Goal: Task Accomplishment & Management: Manage account settings

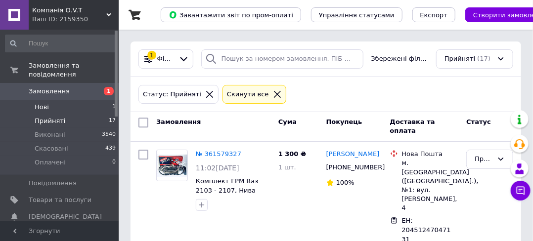
click at [37, 103] on span "Нові" at bounding box center [42, 107] width 14 height 9
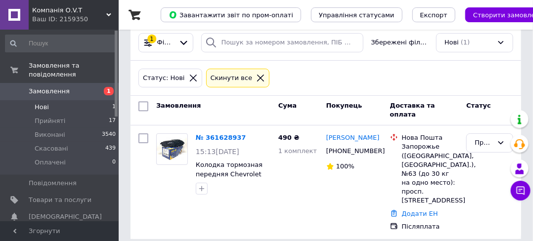
scroll to position [26, 0]
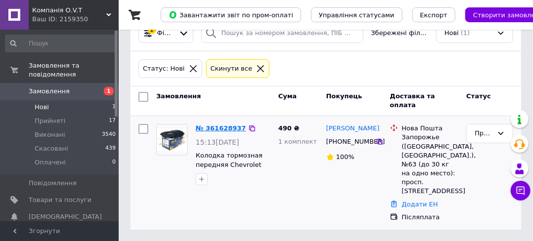
click at [212, 126] on link "№ 361628937" at bounding box center [221, 128] width 50 height 7
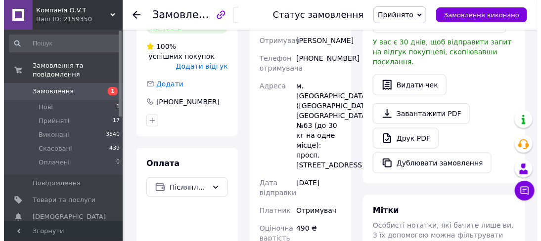
scroll to position [148, 0]
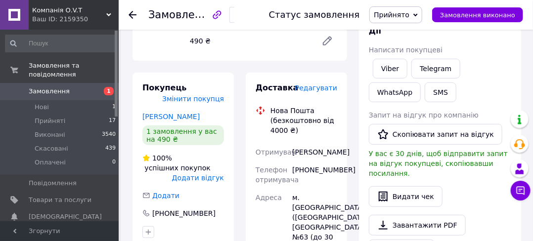
click at [323, 89] on span "Редагувати" at bounding box center [316, 88] width 42 height 8
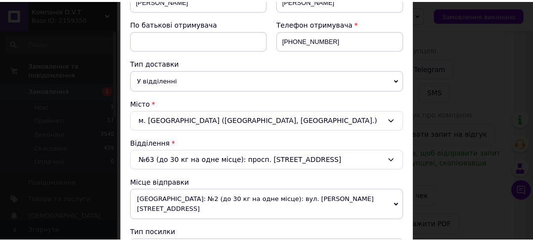
scroll to position [0, 0]
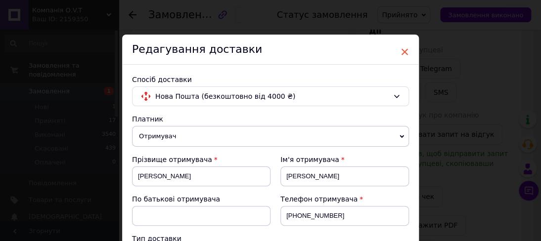
click at [404, 48] on span "×" at bounding box center [404, 52] width 9 height 17
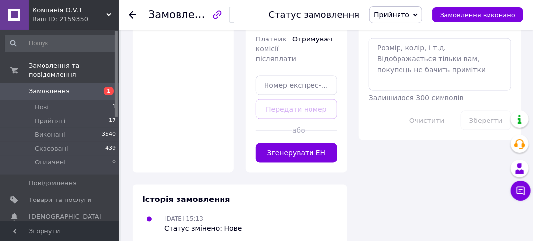
scroll to position [544, 0]
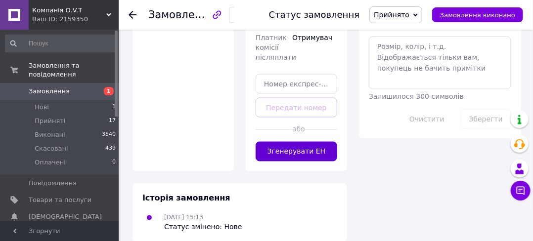
click at [282, 157] on button "Згенерувати ЕН" at bounding box center [297, 152] width 82 height 20
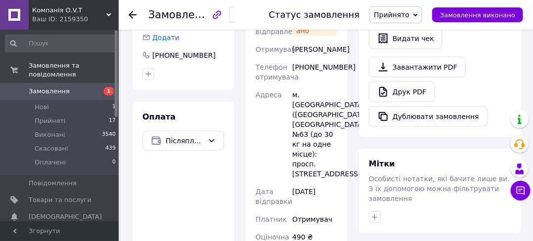
scroll to position [247, 0]
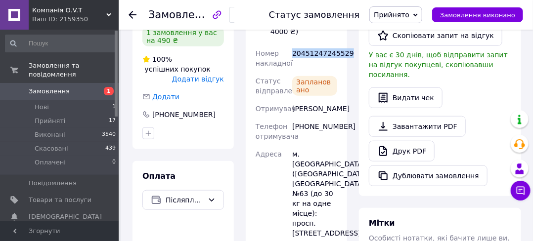
drag, startPoint x: 345, startPoint y: 53, endPoint x: 293, endPoint y: 52, distance: 52.0
click at [293, 52] on div "Доставка Редагувати Нова Пошта (безкоштовно від 4000 ₴) Номер накладної 2045124…" at bounding box center [296, 229] width 101 height 510
copy div "20451247245529"
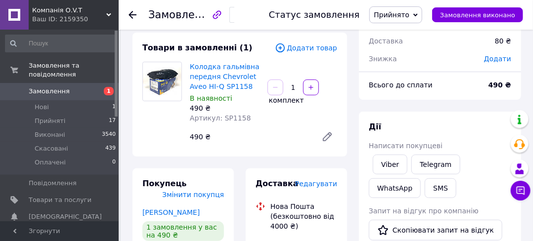
scroll to position [0, 0]
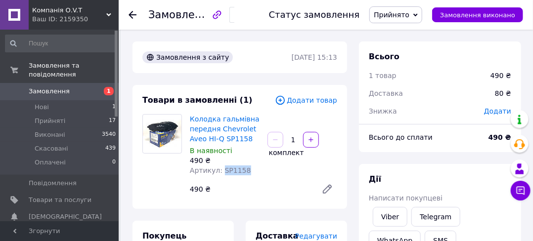
drag, startPoint x: 243, startPoint y: 172, endPoint x: 220, endPoint y: 174, distance: 23.8
click at [220, 174] on div "Артикул: SP1158" at bounding box center [225, 171] width 70 height 10
copy span "SP1158"
click at [50, 117] on span "Прийняті" at bounding box center [50, 121] width 31 height 9
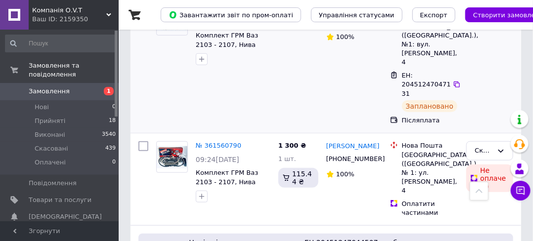
scroll to position [148, 0]
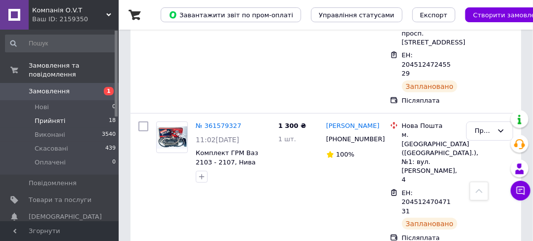
click at [40, 117] on span "Прийняті" at bounding box center [50, 121] width 31 height 9
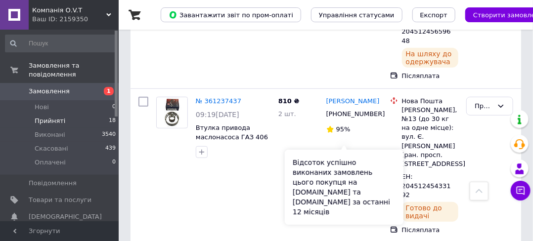
scroll to position [1534, 0]
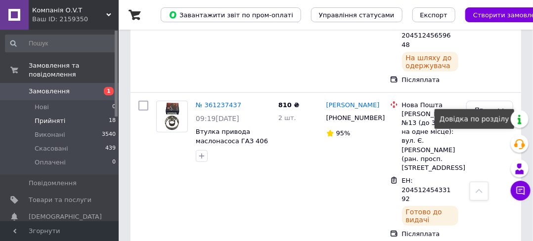
click at [489, 125] on div "Довідка по розділу" at bounding box center [475, 119] width 80 height 20
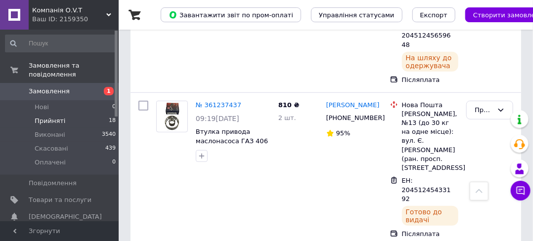
drag, startPoint x: 487, startPoint y: 137, endPoint x: 372, endPoint y: 164, distance: 118.3
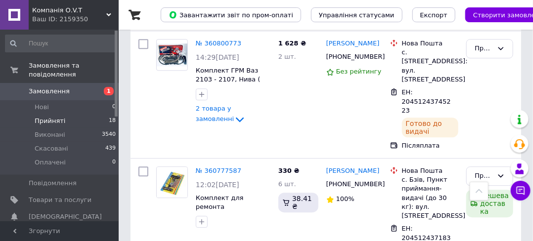
scroll to position [2160, 0]
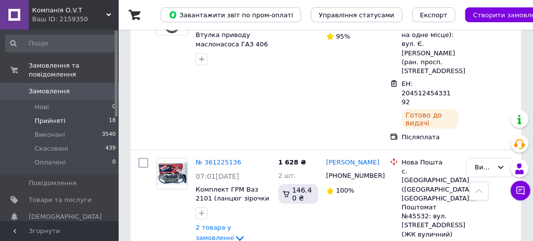
scroll to position [1534, 0]
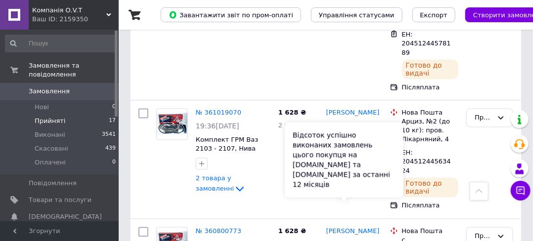
scroll to position [1930, 0]
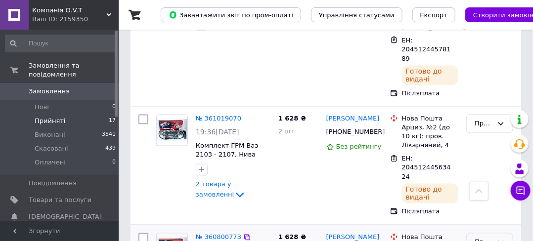
click at [486, 238] on div "Прийнято" at bounding box center [484, 243] width 18 height 10
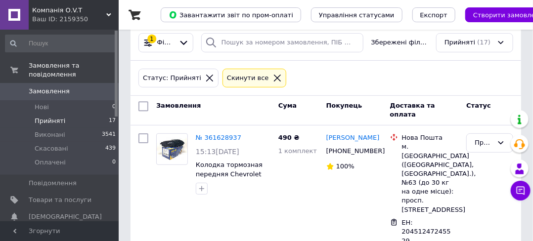
scroll to position [0, 0]
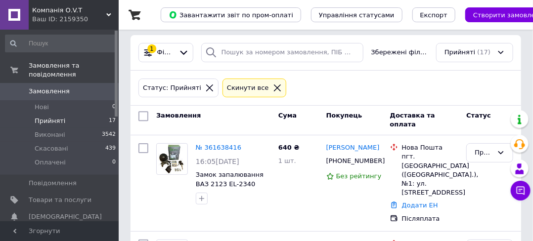
scroll to position [99, 0]
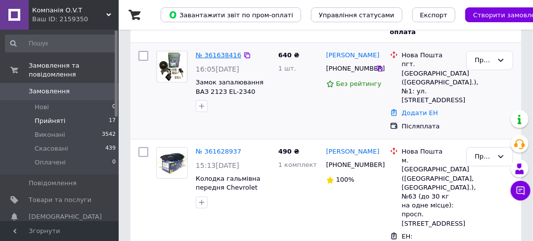
click at [216, 55] on link "№ 361638416" at bounding box center [219, 54] width 46 height 7
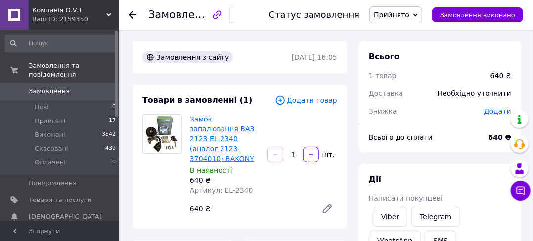
click at [210, 138] on link "Замок запалювання ВАЗ 2123 ЕL-2340 (аналог 2123-3704010) BAKONY" at bounding box center [222, 139] width 65 height 48
click at [50, 117] on span "Прийняті" at bounding box center [50, 121] width 31 height 9
